Goal: Task Accomplishment & Management: Complete application form

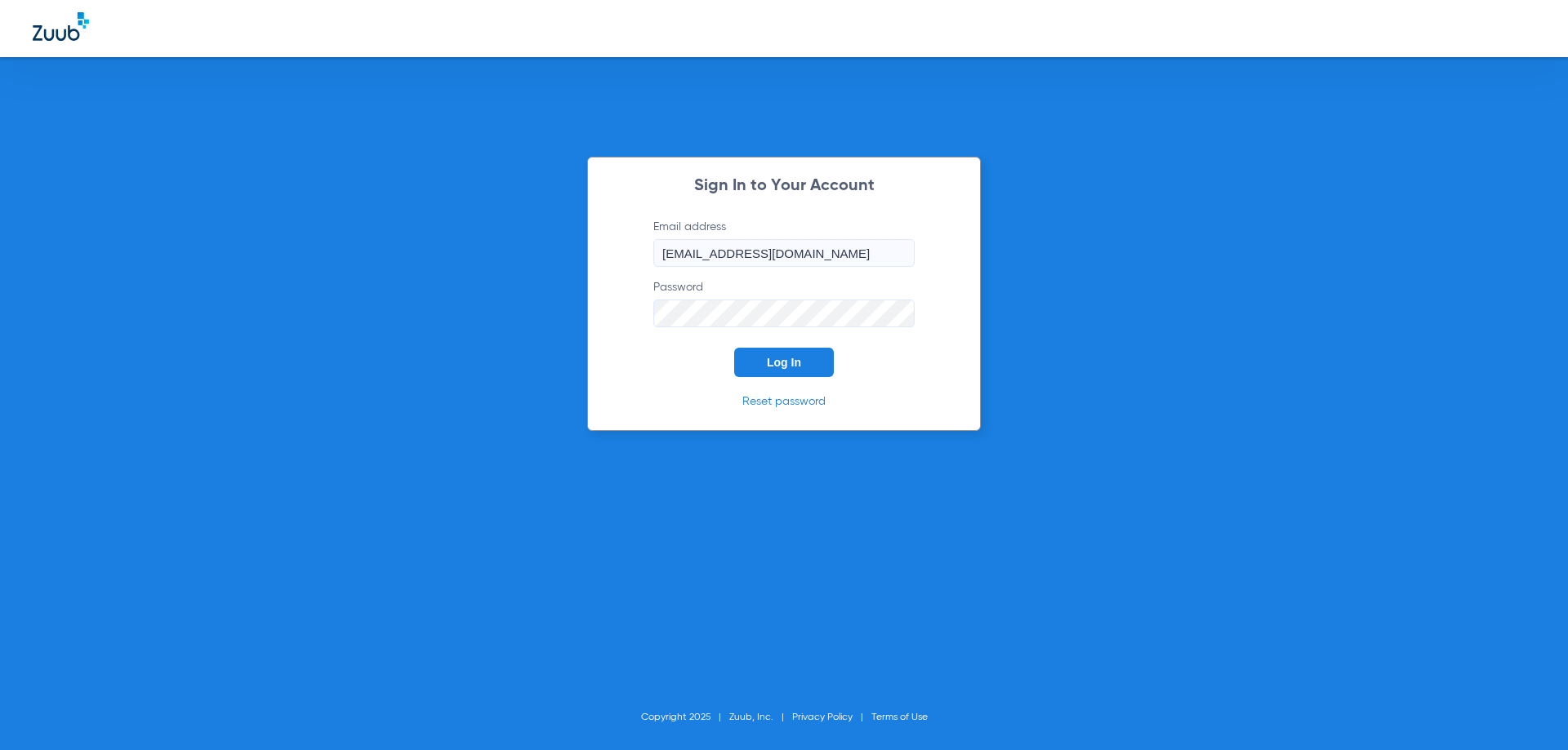
click at [783, 361] on span "Log In" at bounding box center [784, 362] width 34 height 13
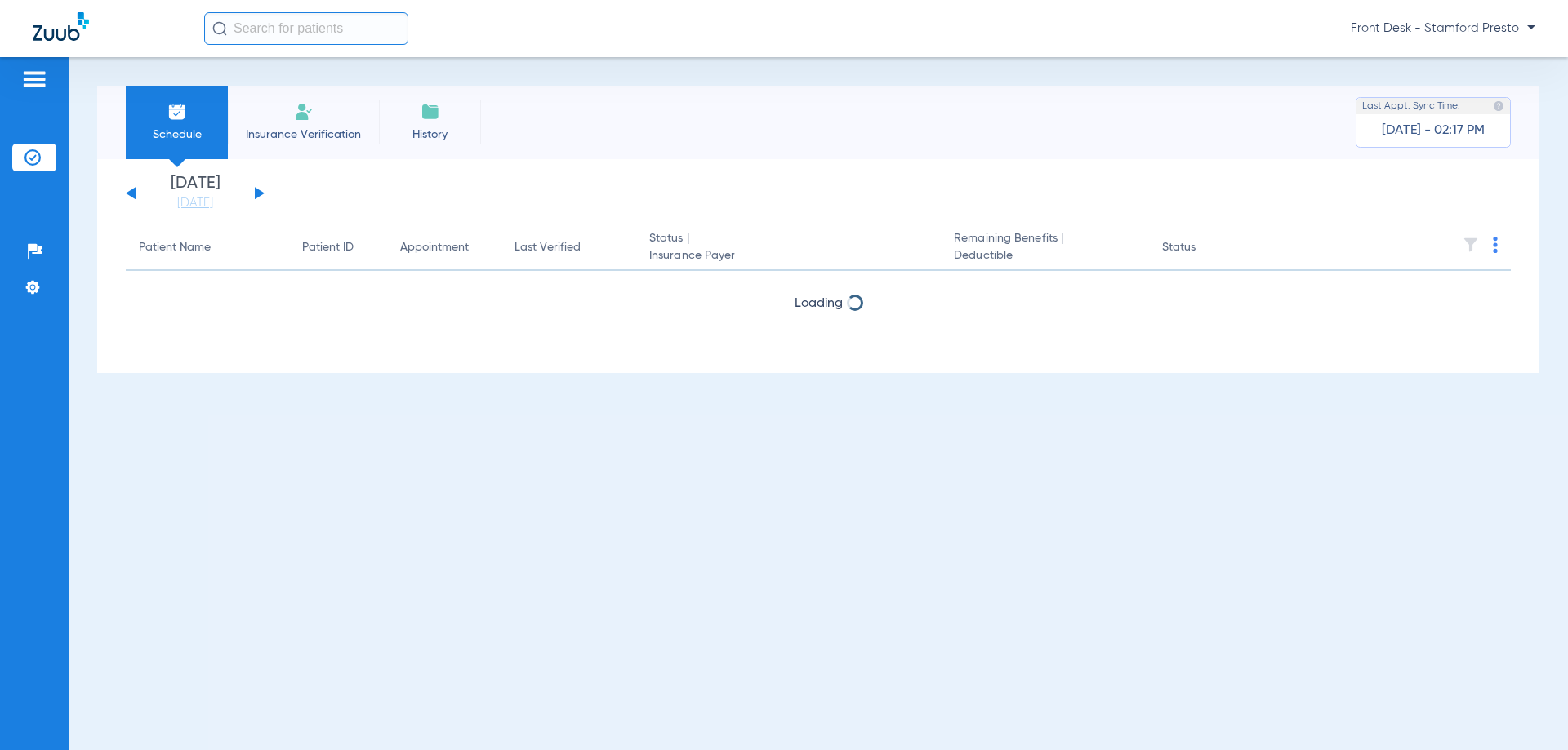
click at [297, 118] on img at bounding box center [303, 111] width 19 height 19
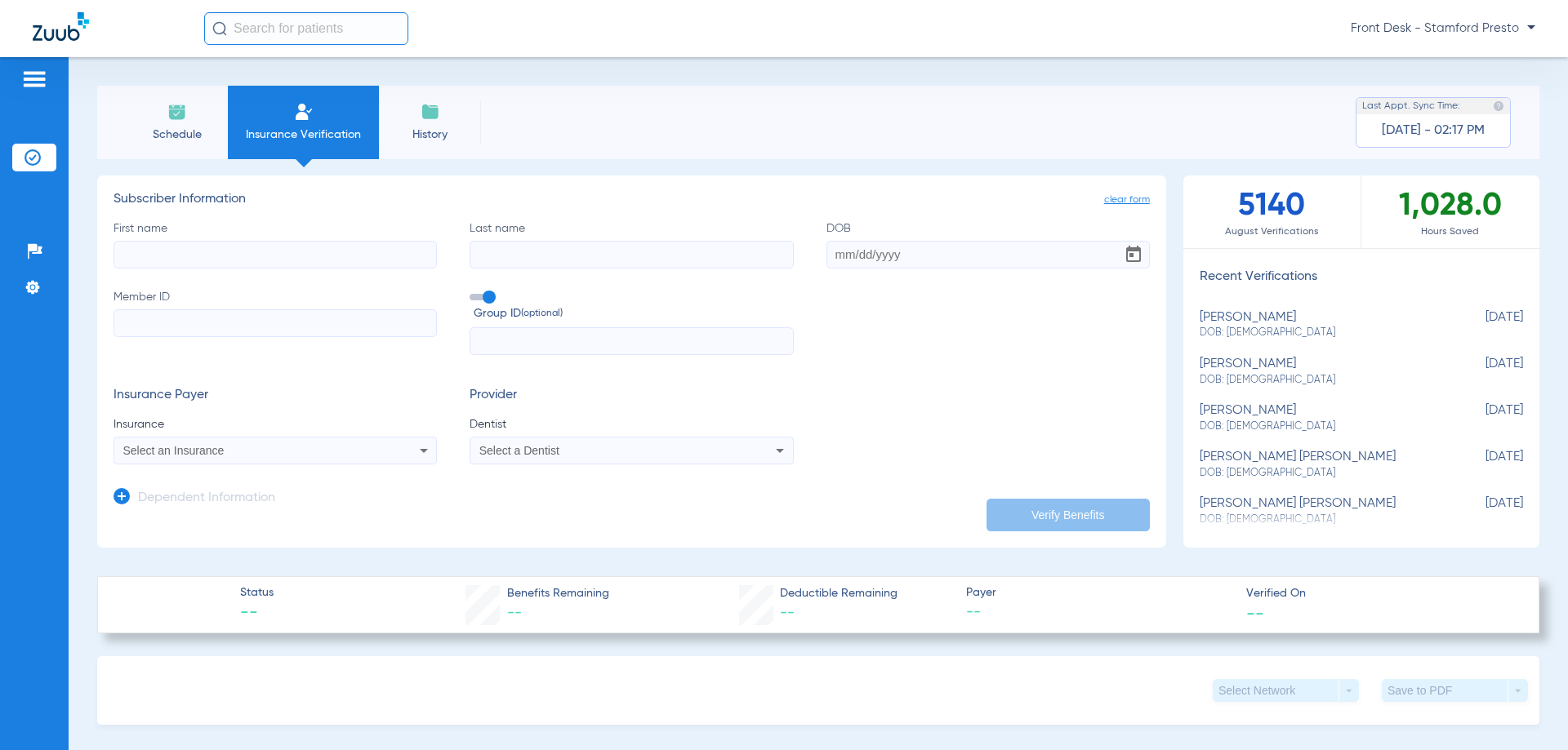
click at [221, 444] on div "Select an Insurance" at bounding box center [274, 450] width 322 height 19
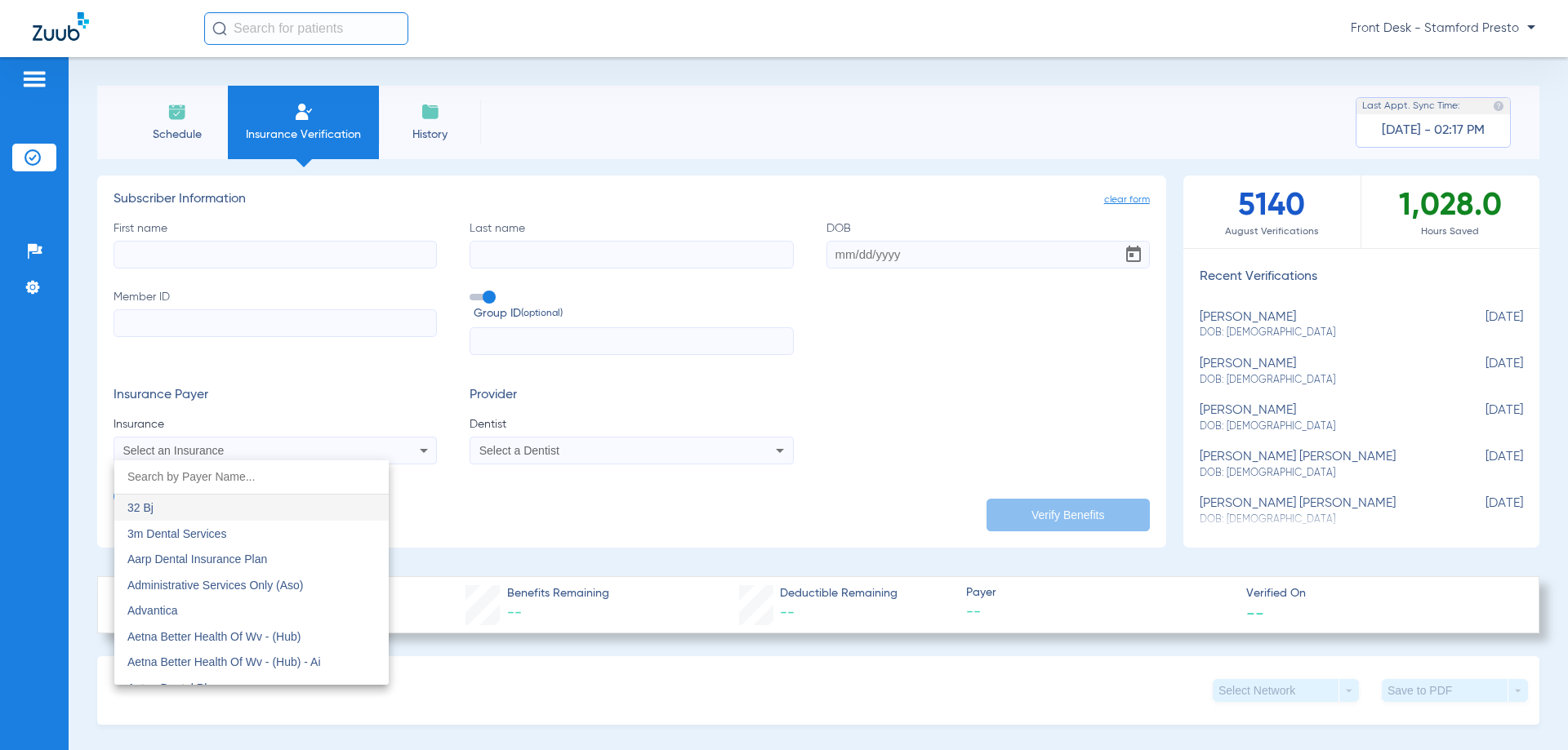
click at [238, 475] on input "dropdown search" at bounding box center [251, 477] width 274 height 33
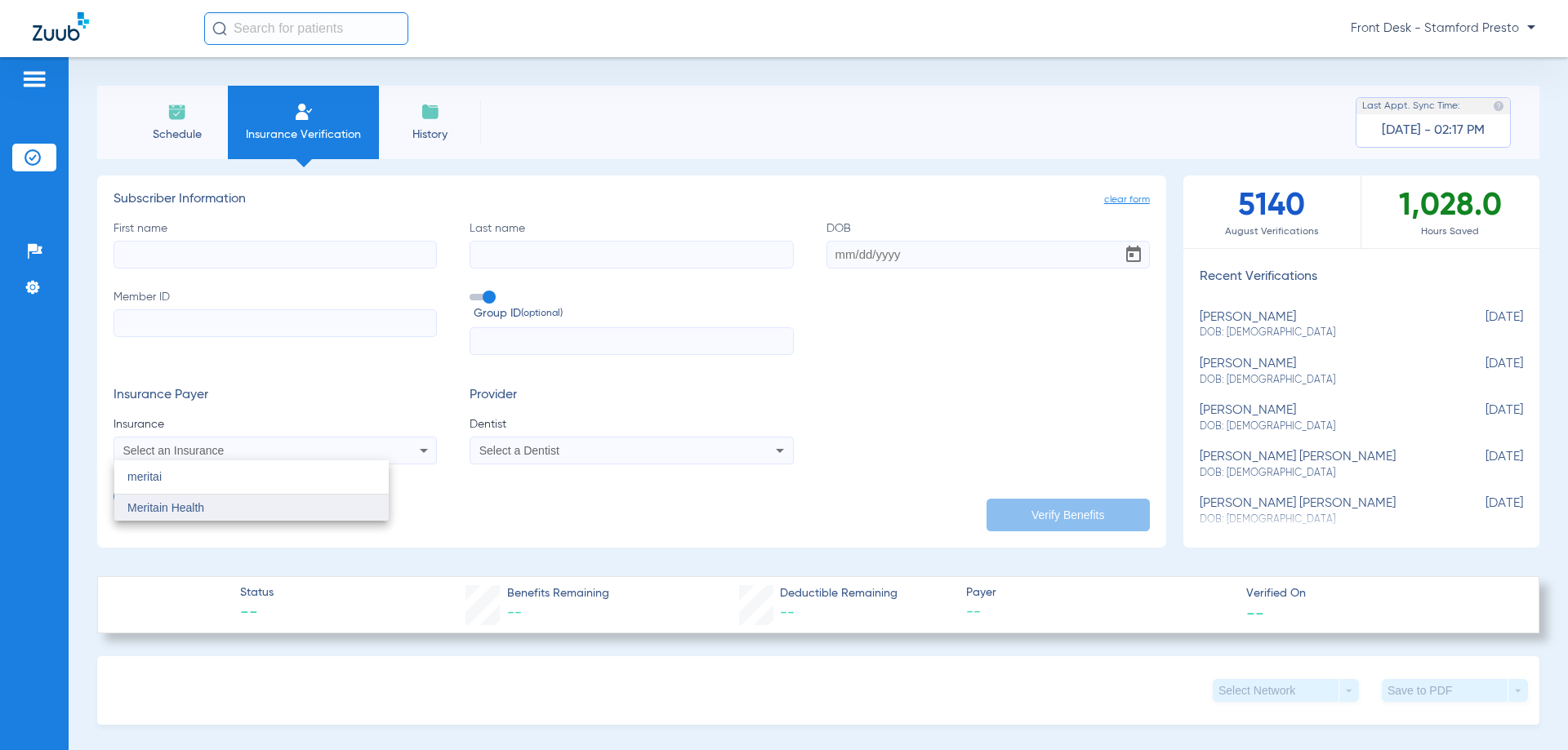
type input "meritai"
click at [220, 513] on mat-option "Meritain Health" at bounding box center [251, 508] width 274 height 26
click at [215, 257] on input "First name" at bounding box center [275, 255] width 323 height 28
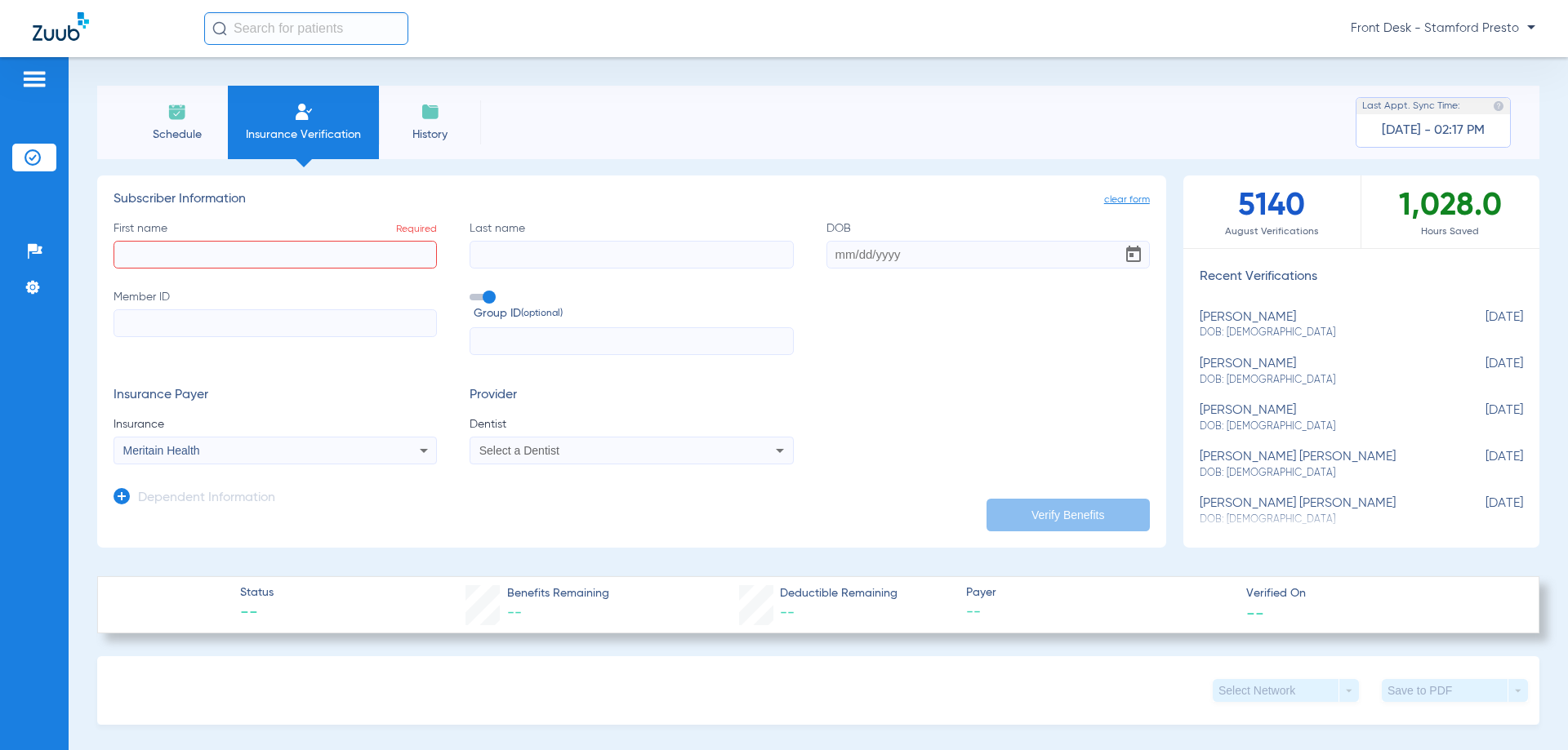
click at [161, 257] on input "First name Required" at bounding box center [275, 255] width 323 height 28
paste input "[PERSON_NAME]"
type input "[PERSON_NAME]"
click at [510, 251] on input "Last name" at bounding box center [631, 255] width 323 height 28
type input "[PERSON_NAME]"
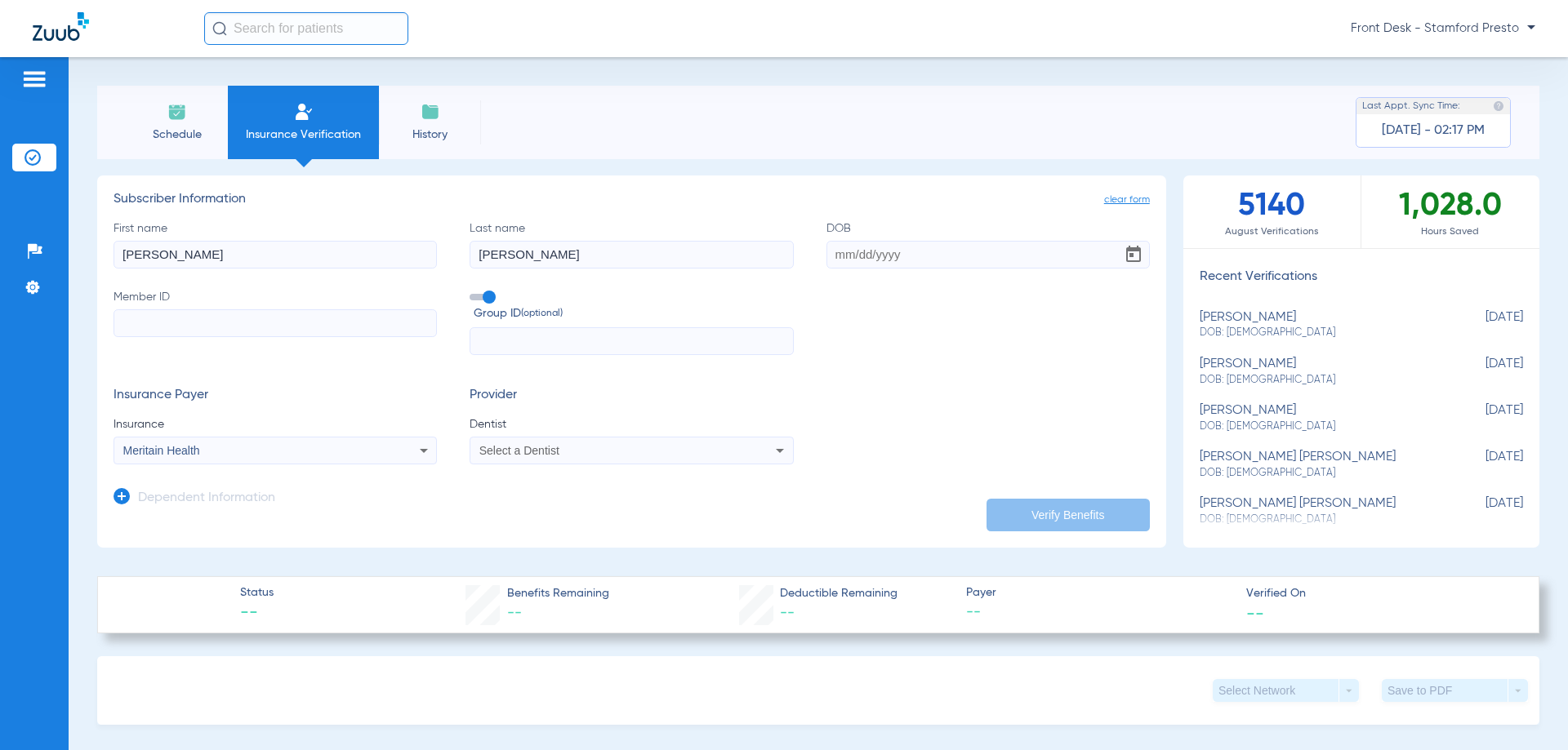
click at [879, 251] on input "DOB" at bounding box center [988, 255] width 323 height 28
paste input "[DATE]"
type input "[DATE]"
click at [234, 330] on input "Member ID" at bounding box center [275, 323] width 323 height 28
click at [352, 335] on input "Member ID Required" at bounding box center [275, 323] width 323 height 28
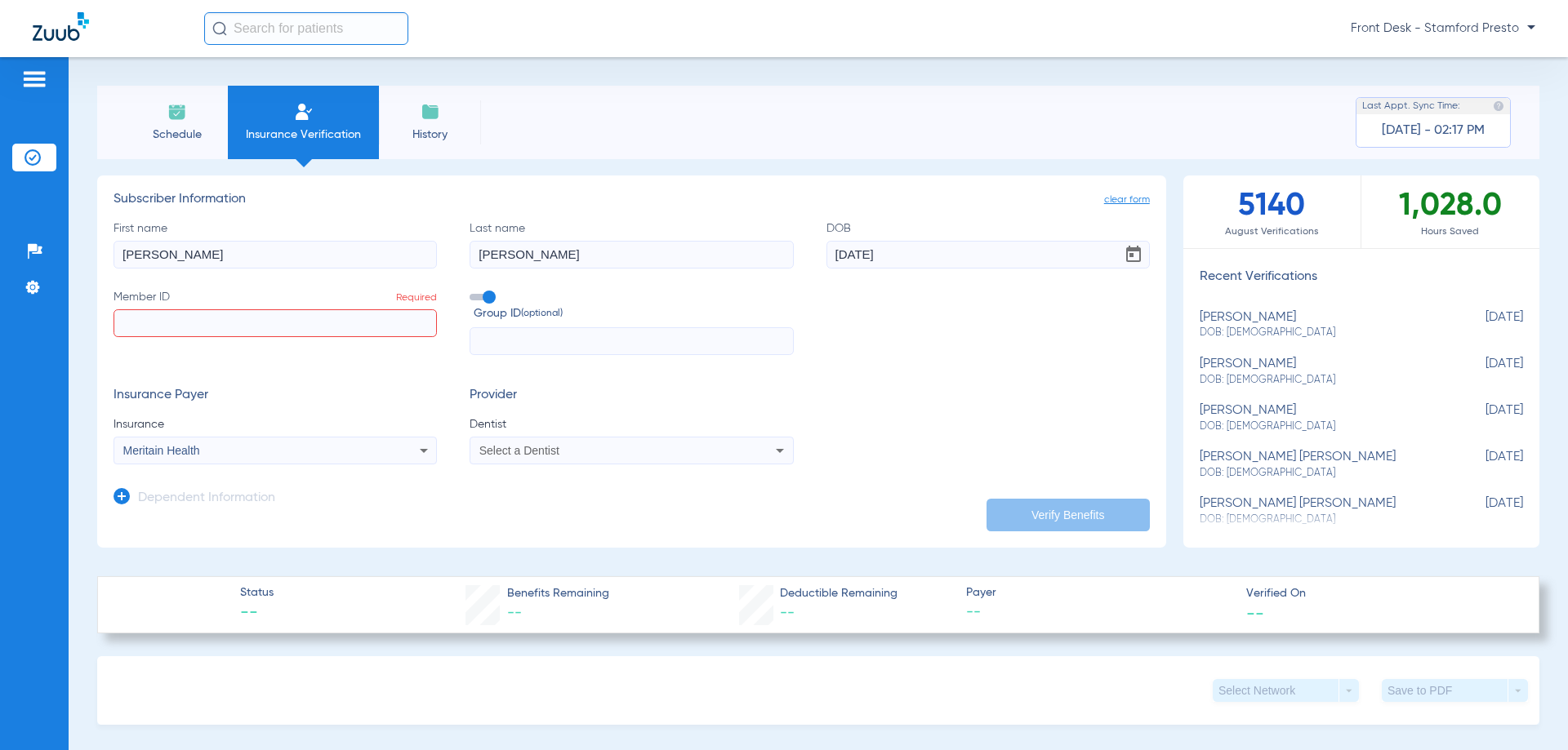
paste input "24530009602"
type input "24530009602"
click at [493, 438] on mat-select "Select a Dentist" at bounding box center [631, 450] width 323 height 28
click at [508, 450] on span "Select a Dentist" at bounding box center [519, 450] width 80 height 13
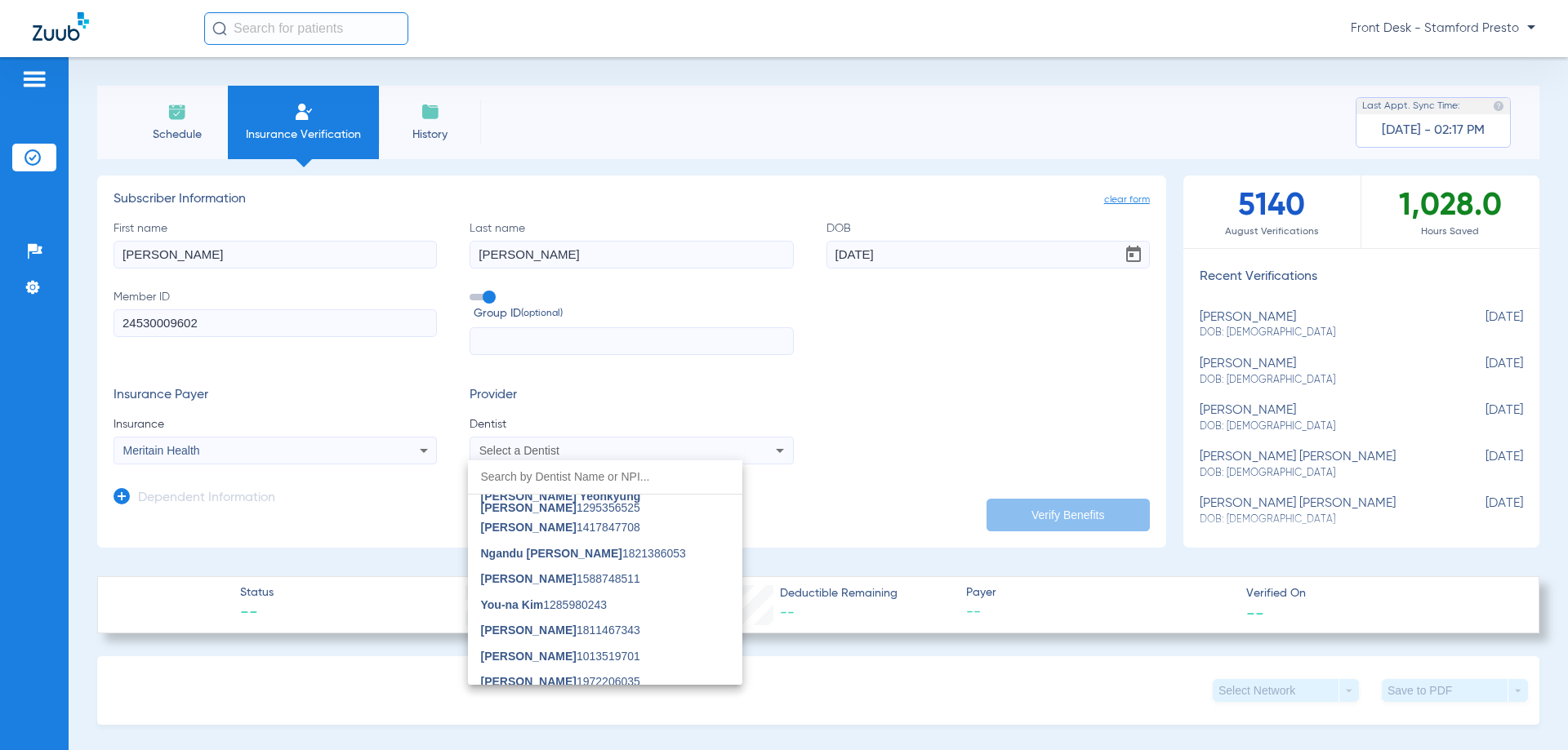
scroll to position [427, 0]
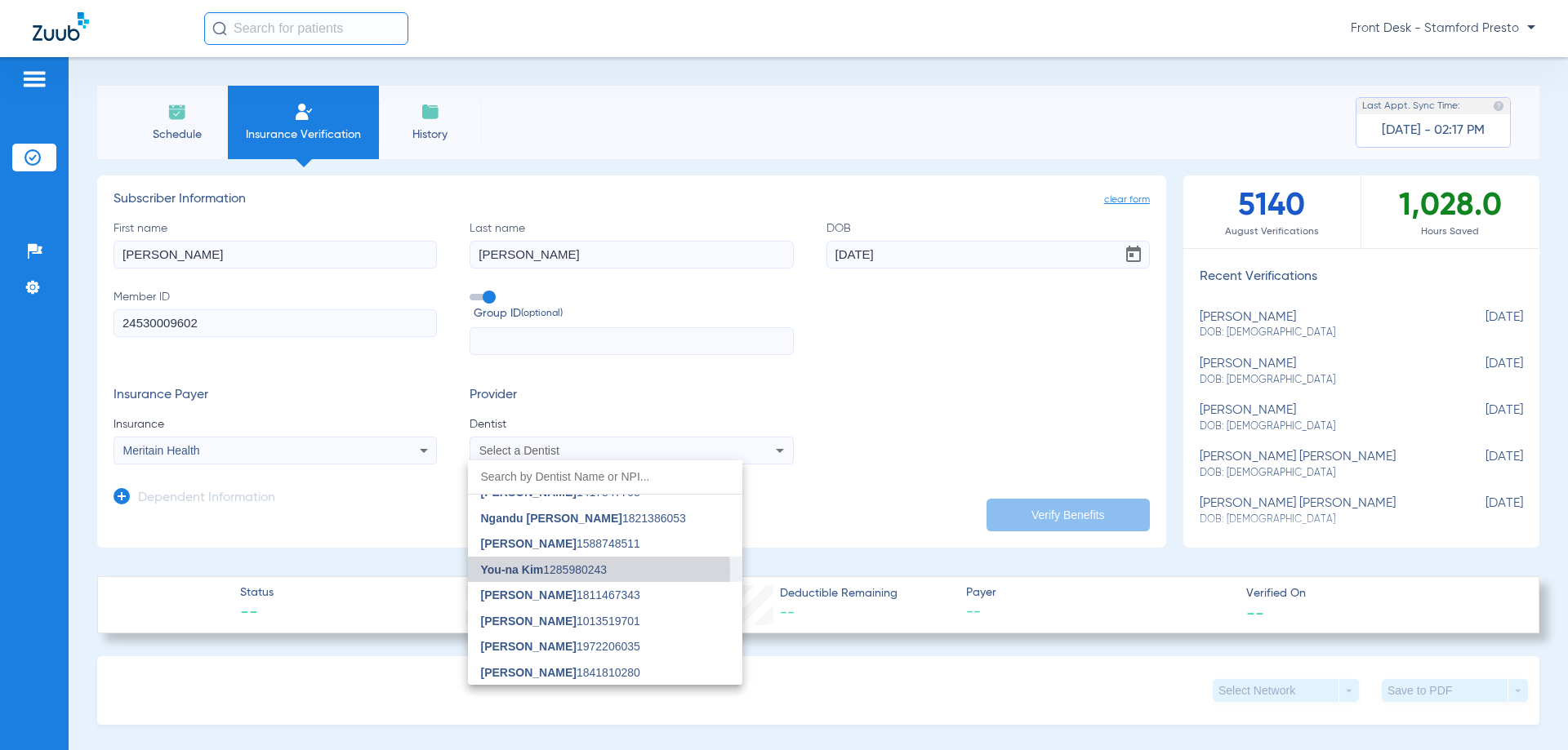
click at [577, 570] on span "You-na Kim 1285980243" at bounding box center [544, 570] width 126 height 11
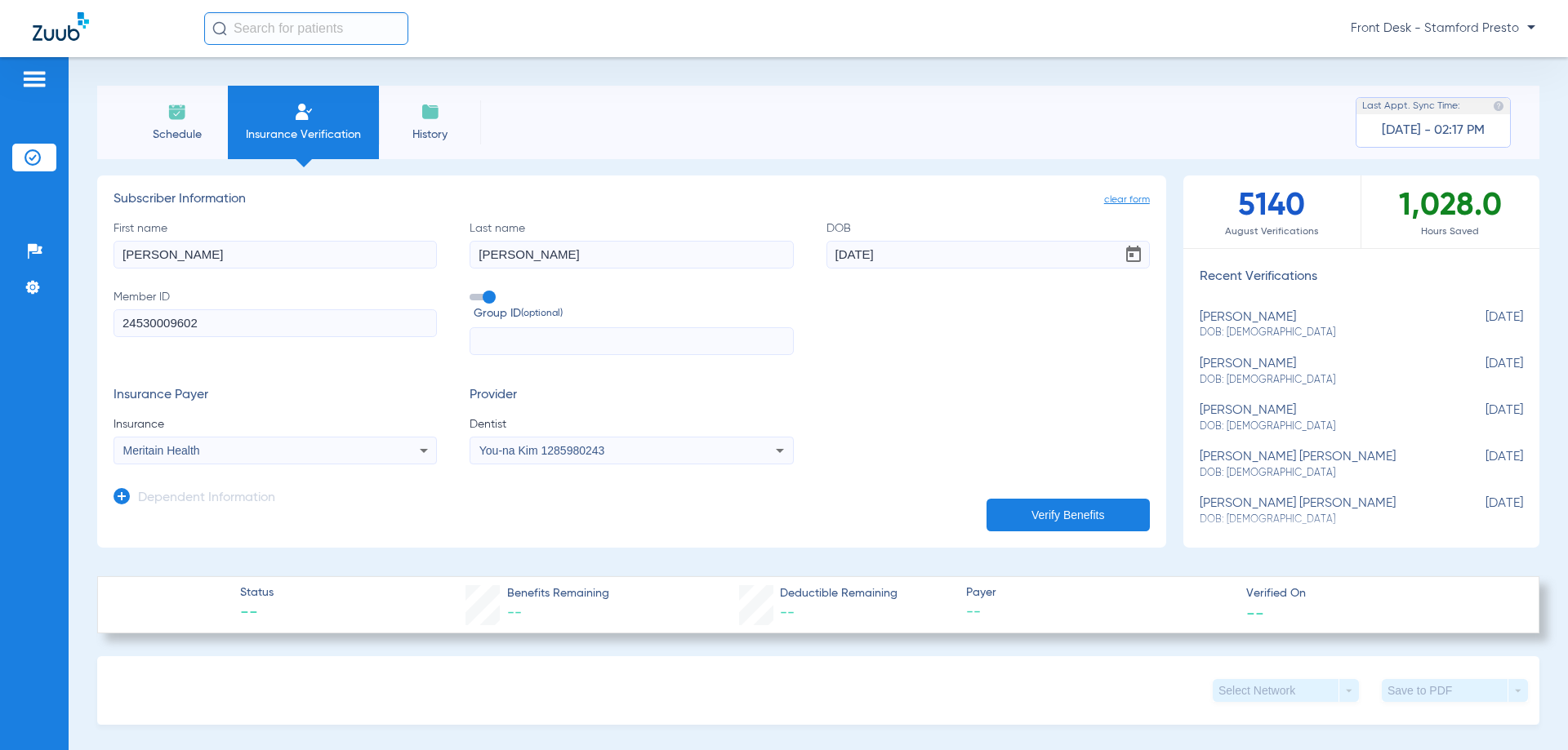
click at [1024, 514] on button "Verify Benefits" at bounding box center [1068, 514] width 163 height 32
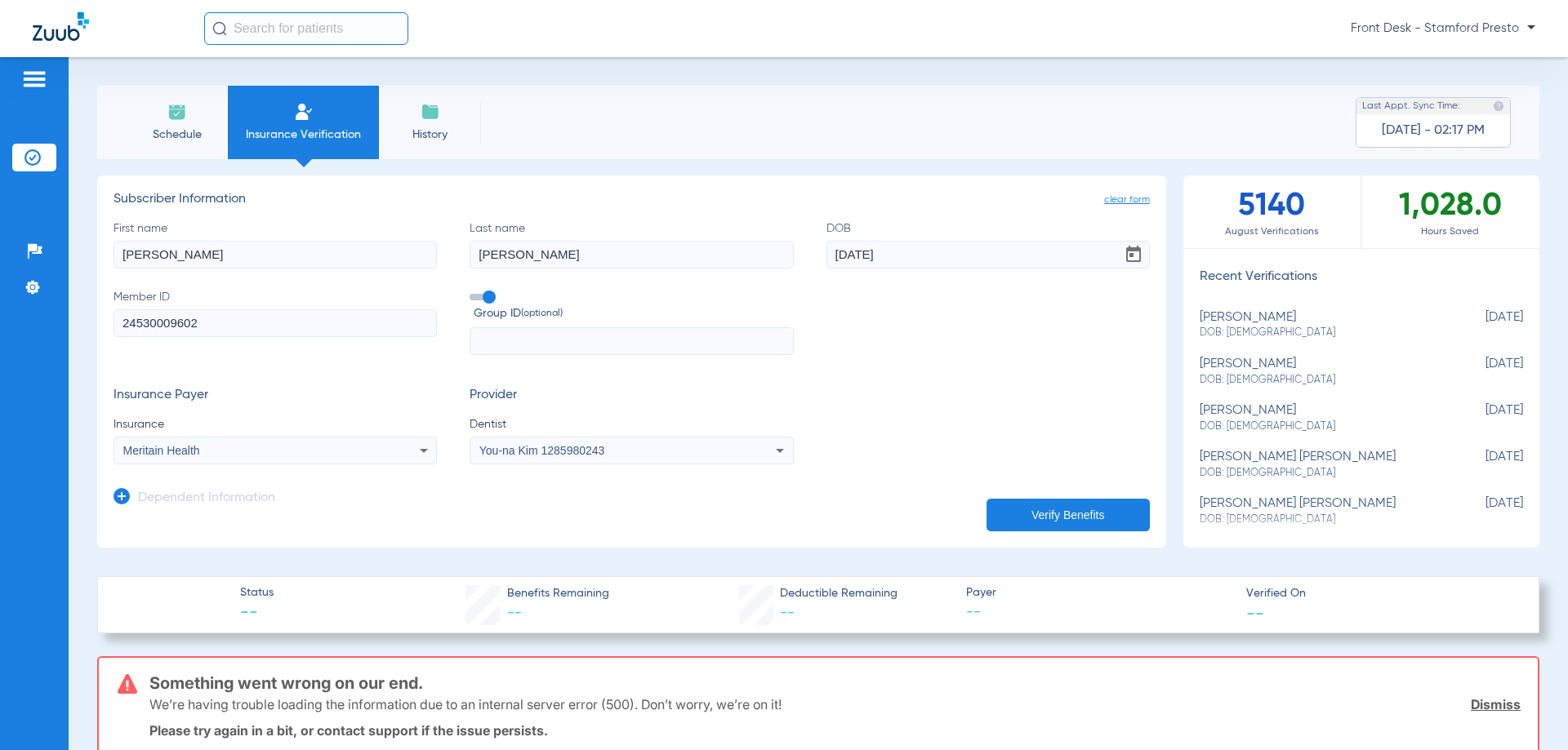
click at [650, 451] on div "You-na Kim 1285980243" at bounding box center [601, 450] width 245 height 11
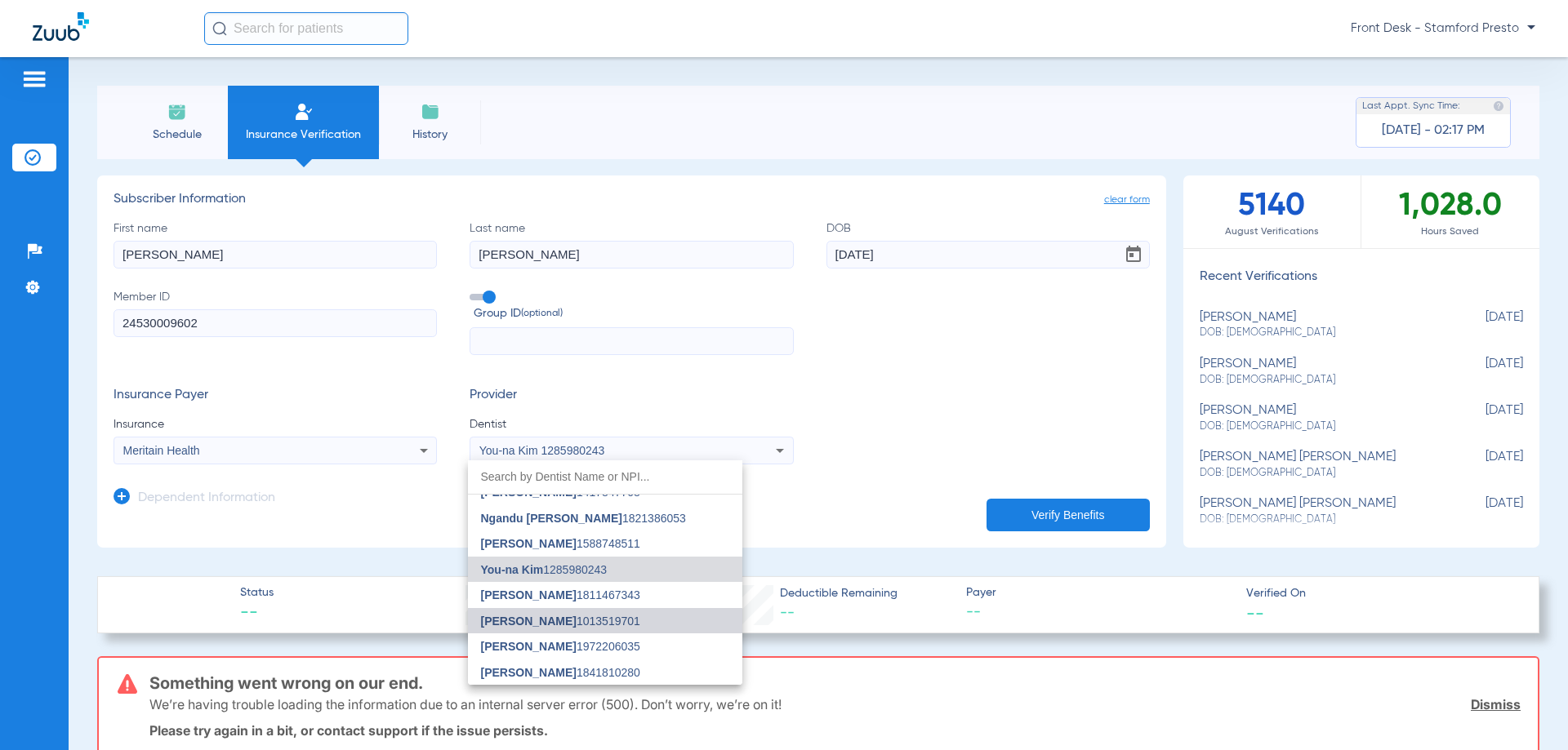
click at [612, 630] on mat-option "[PERSON_NAME] 1013519701" at bounding box center [605, 621] width 274 height 26
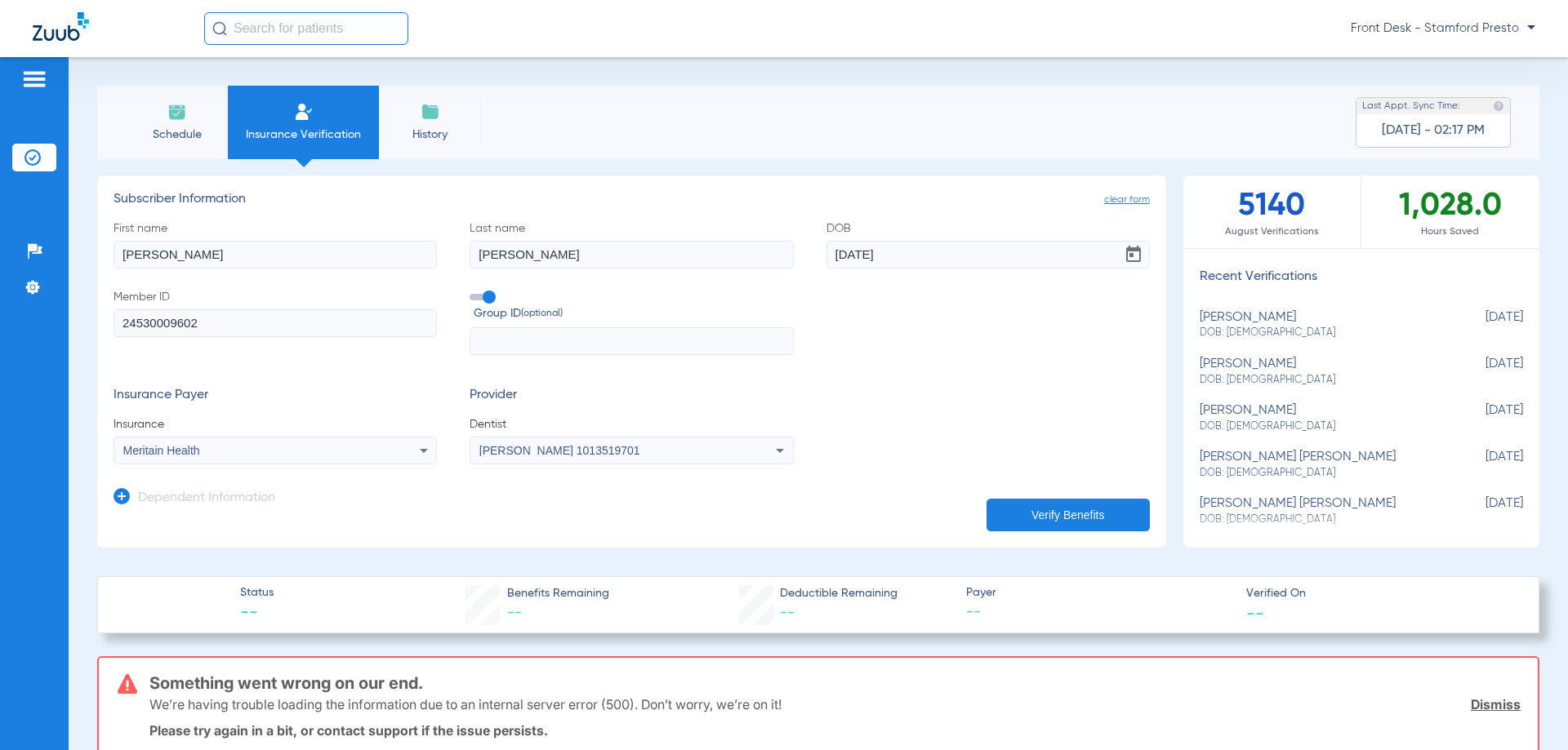
click at [1023, 513] on button "Verify Benefits" at bounding box center [1068, 514] width 163 height 32
click at [619, 456] on div "[PERSON_NAME] 1013519701" at bounding box center [601, 450] width 245 height 11
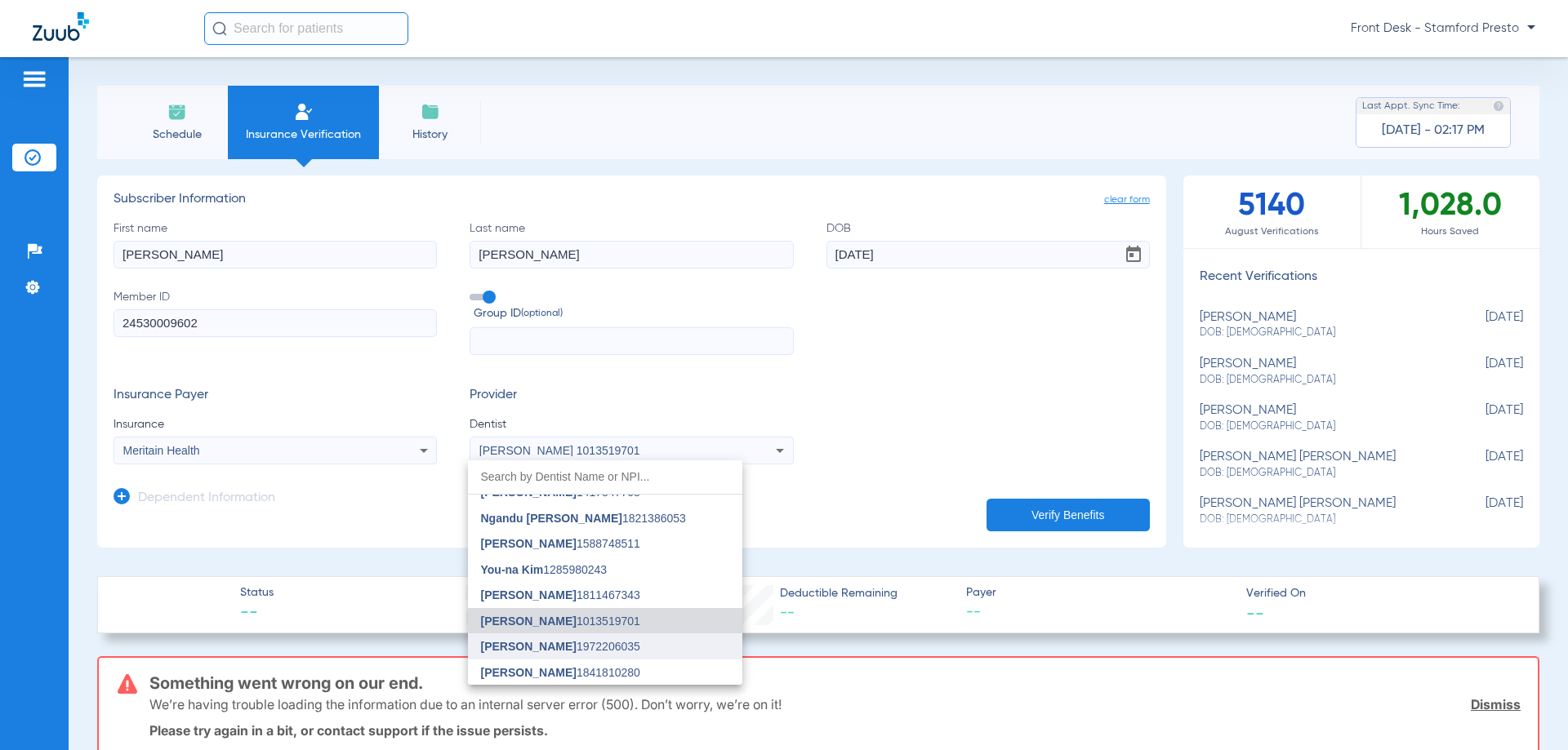
click at [579, 637] on mat-option "[PERSON_NAME] 1972206035" at bounding box center [605, 647] width 274 height 26
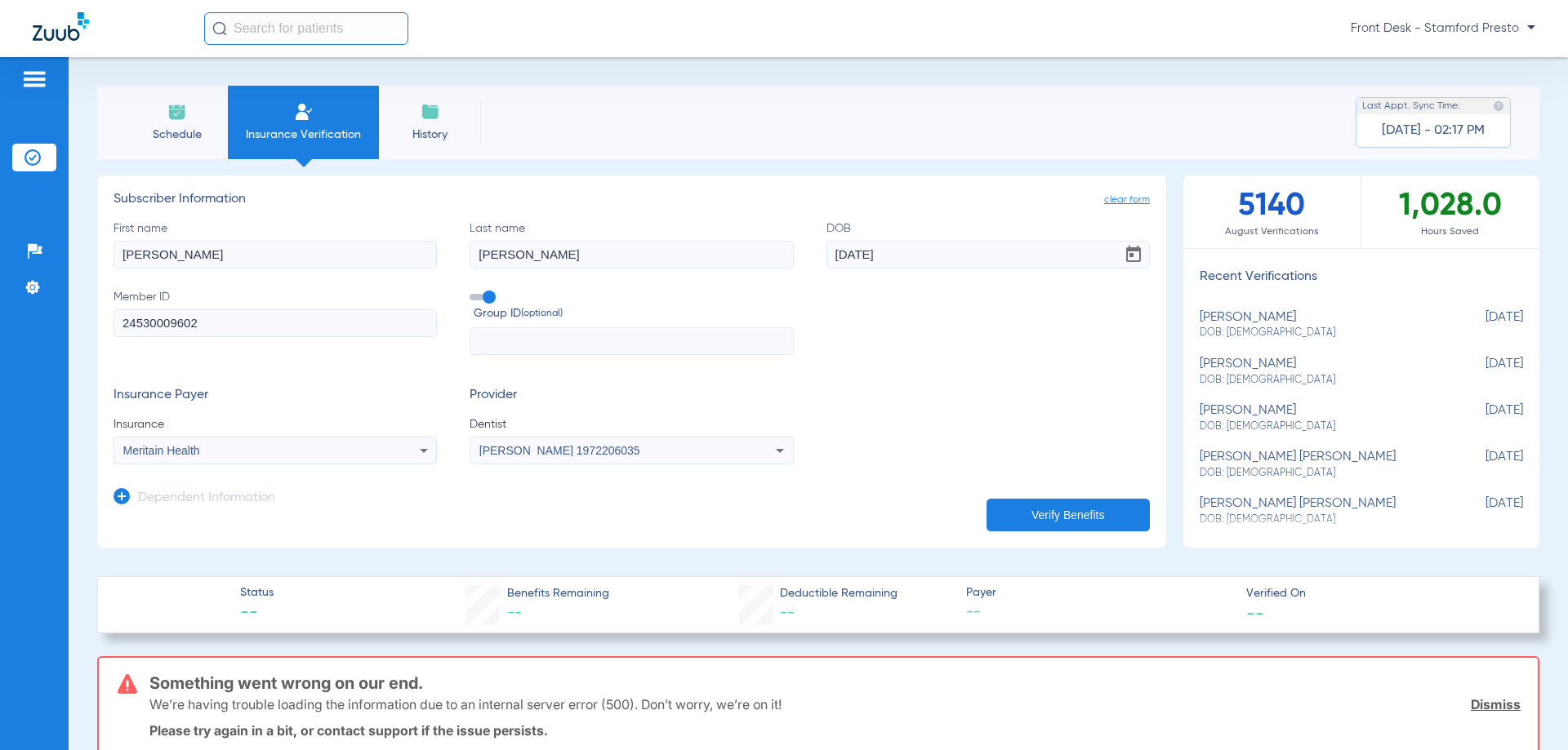
click at [1025, 511] on button "Verify Benefits" at bounding box center [1068, 514] width 163 height 32
click at [647, 444] on div "[PERSON_NAME] 1972206035" at bounding box center [631, 450] width 322 height 19
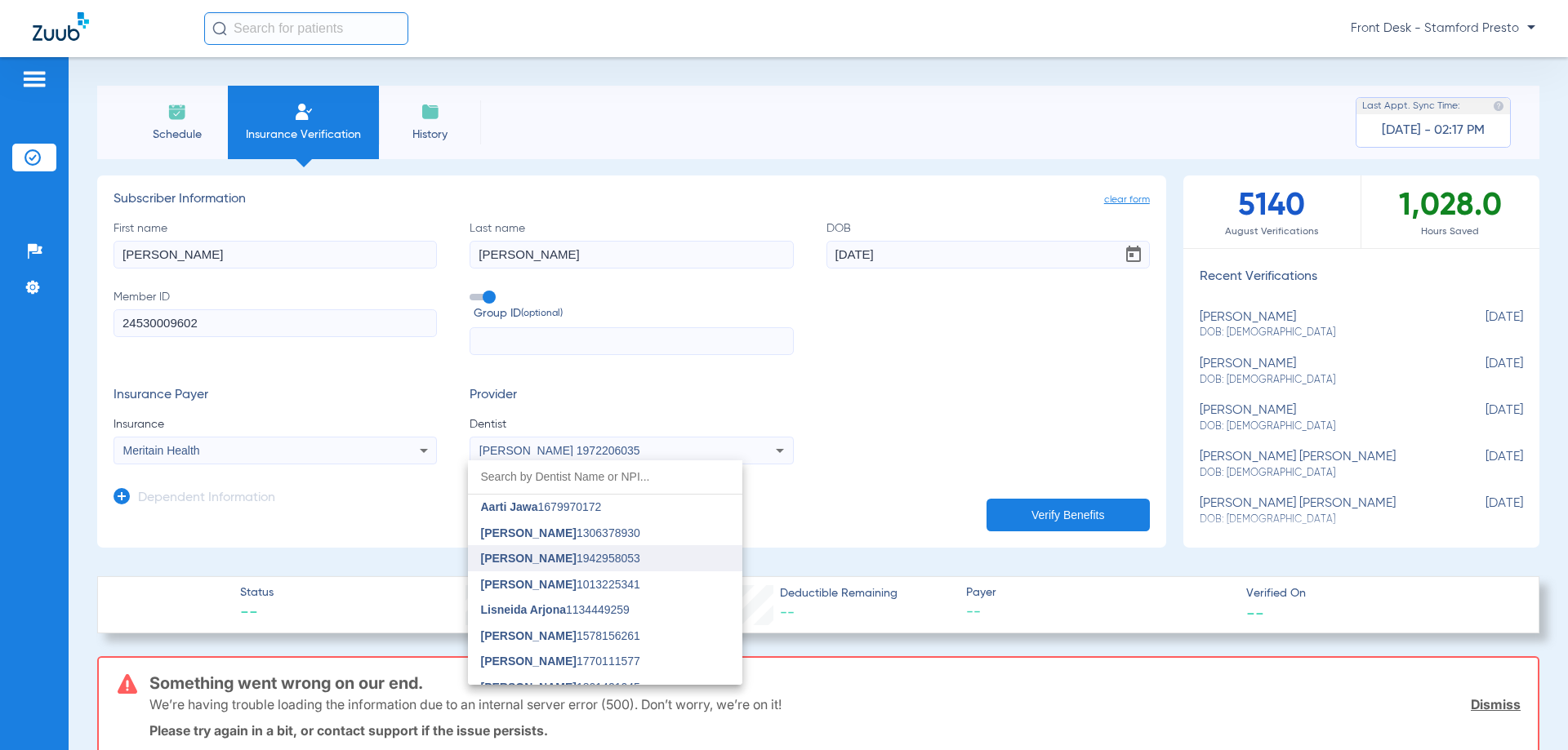
scroll to position [0, 0]
click at [636, 540] on span "[PERSON_NAME] 1306378930" at bounding box center [561, 534] width 160 height 11
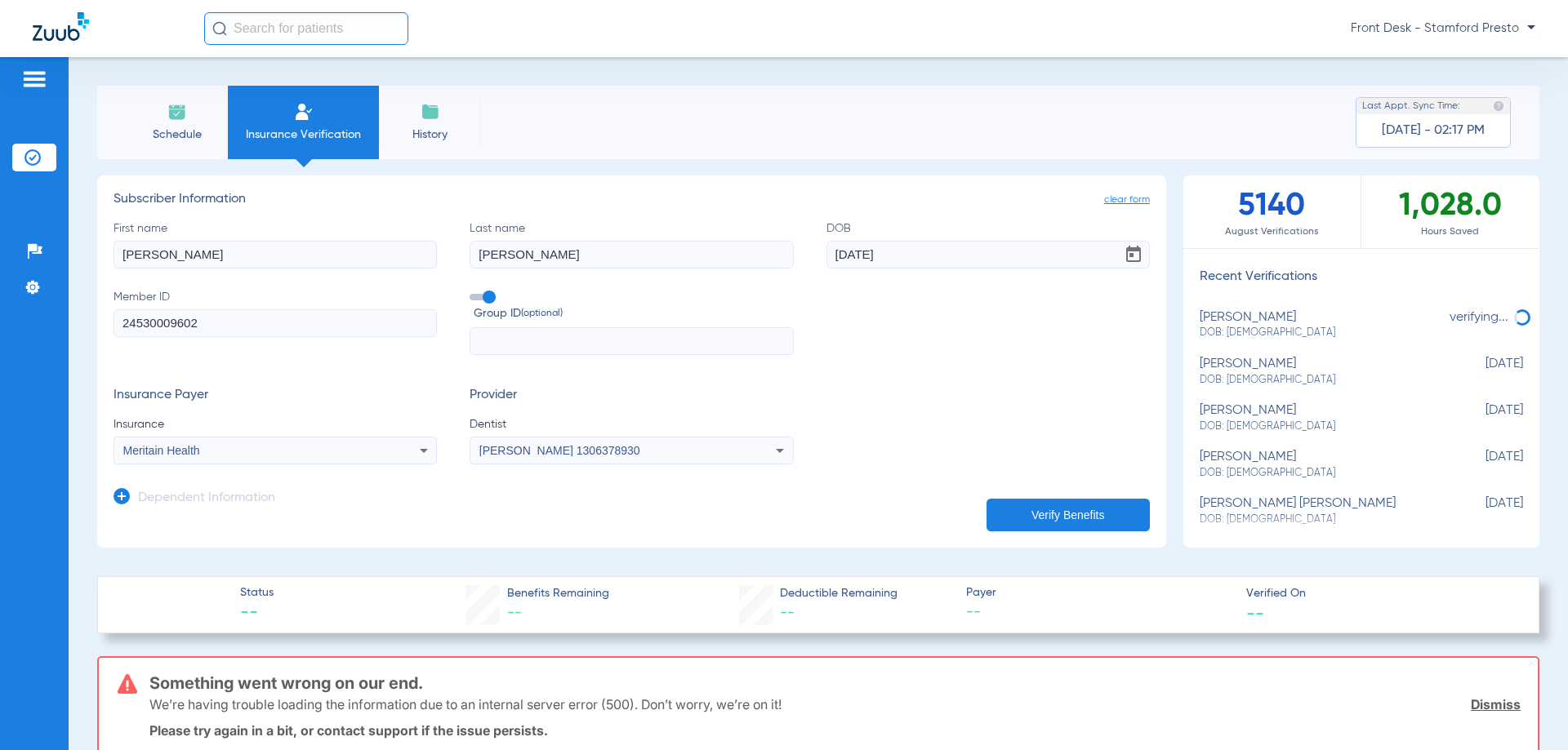
click at [1009, 506] on button "Verify Benefits" at bounding box center [1068, 514] width 163 height 32
